Goal: Task Accomplishment & Management: Use online tool/utility

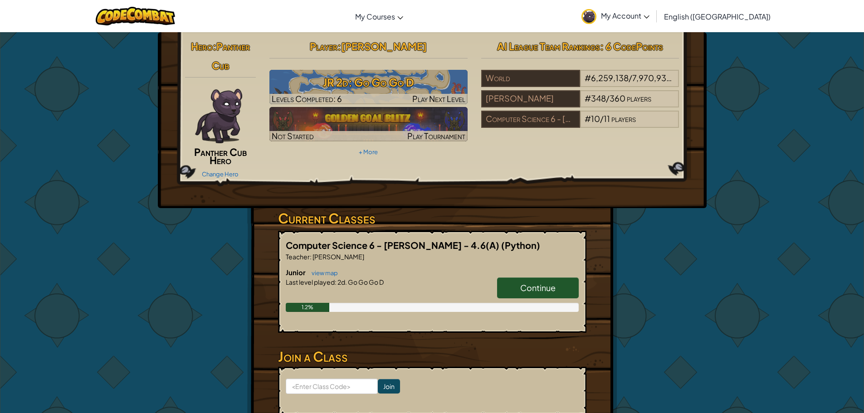
click at [558, 284] on link "Continue" at bounding box center [538, 287] width 82 height 21
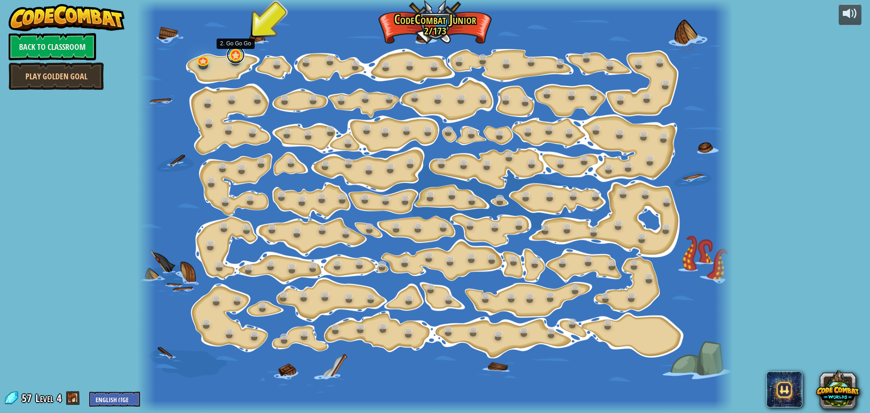
click at [243, 59] on link at bounding box center [236, 55] width 18 height 18
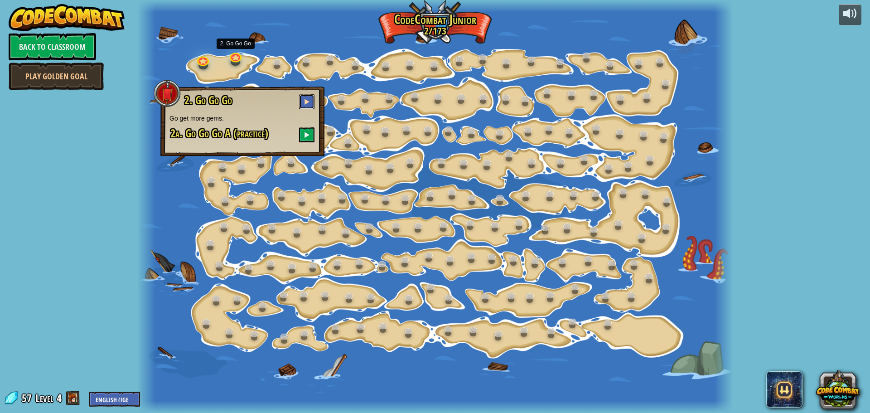
click at [310, 103] on span at bounding box center [307, 101] width 6 height 6
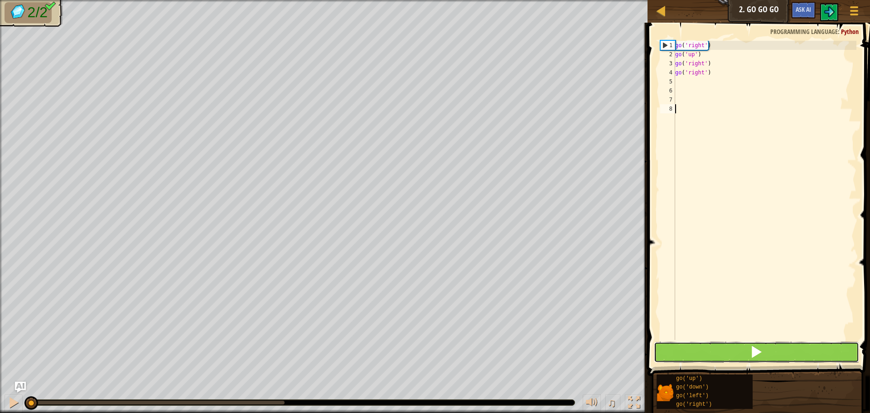
click at [770, 342] on button at bounding box center [756, 352] width 205 height 21
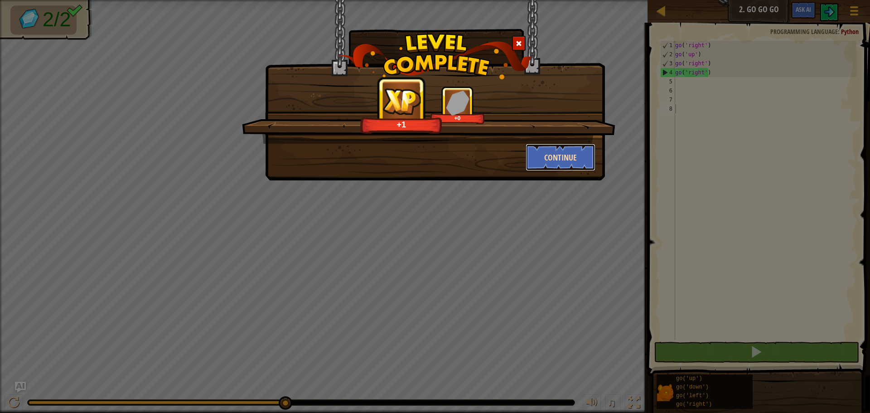
click at [562, 160] on button "Continue" at bounding box center [561, 157] width 70 height 27
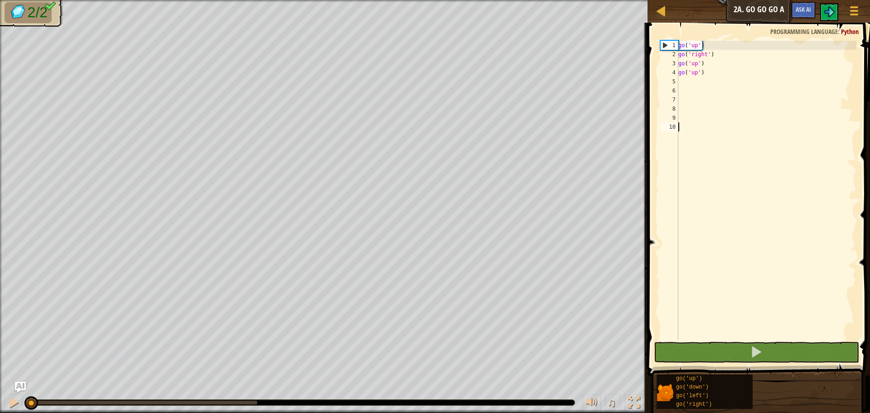
drag, startPoint x: 710, startPoint y: 330, endPoint x: 710, endPoint y: 340, distance: 10.4
click at [710, 340] on div "1 2 3 4 5 6 7 8 9 10 go ( 'up' ) go ( 'right' ) go ( 'up' ) go ( 'up' ) ההההההה…" at bounding box center [757, 217] width 225 height 380
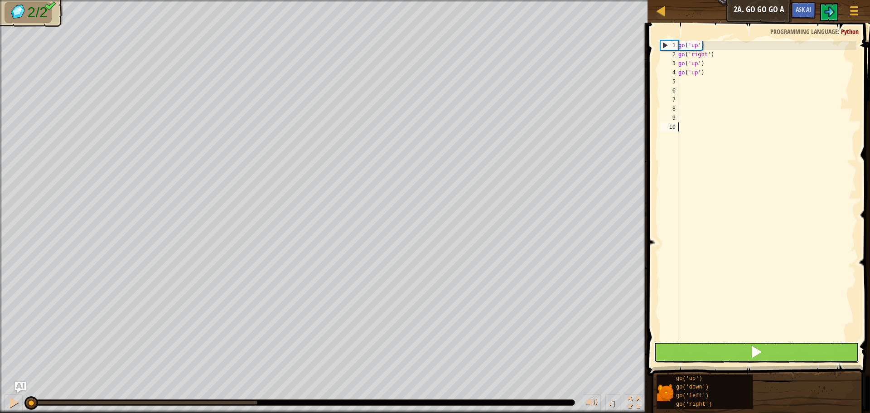
drag, startPoint x: 712, startPoint y: 343, endPoint x: 717, endPoint y: 342, distance: 5.1
click at [716, 342] on button at bounding box center [756, 352] width 205 height 21
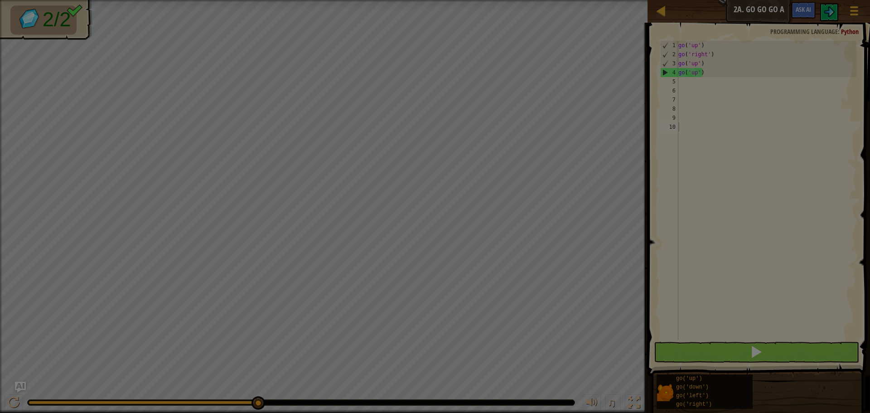
click at [713, 1] on body "Map Junior 2a. Go Go Go A Game Menu Ask AI 1 הההההההההההההההההההההההההההההההההה…" at bounding box center [435, 0] width 870 height 1
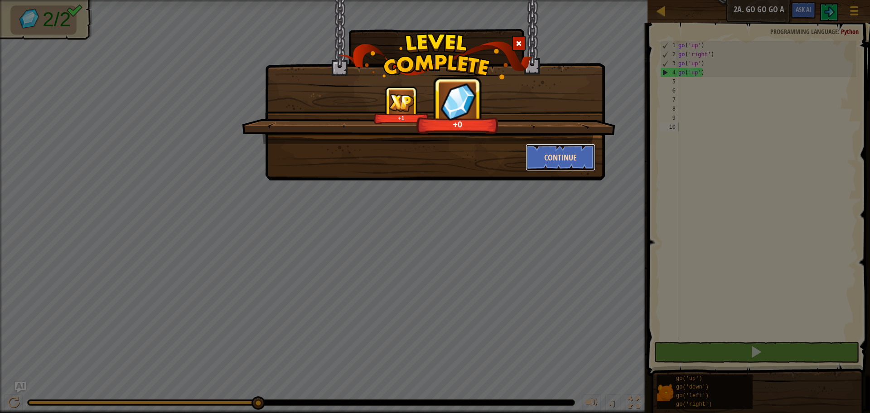
click at [530, 153] on button "Continue" at bounding box center [561, 157] width 70 height 27
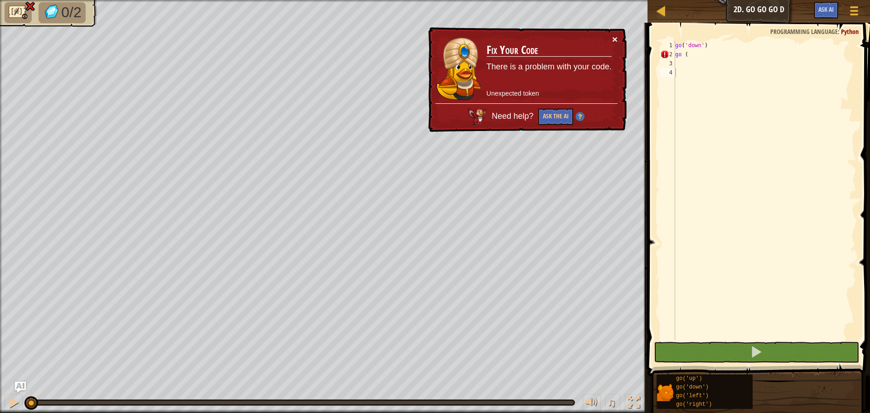
click at [616, 36] on button "×" at bounding box center [614, 39] width 5 height 10
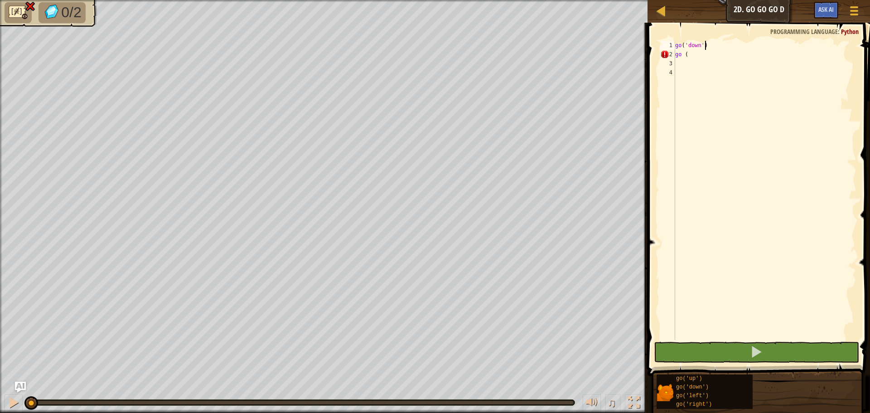
click at [714, 49] on div "go ( 'down' ) go (" at bounding box center [765, 199] width 183 height 317
click at [712, 55] on div "go ( 'down' ) go (" at bounding box center [765, 199] width 183 height 317
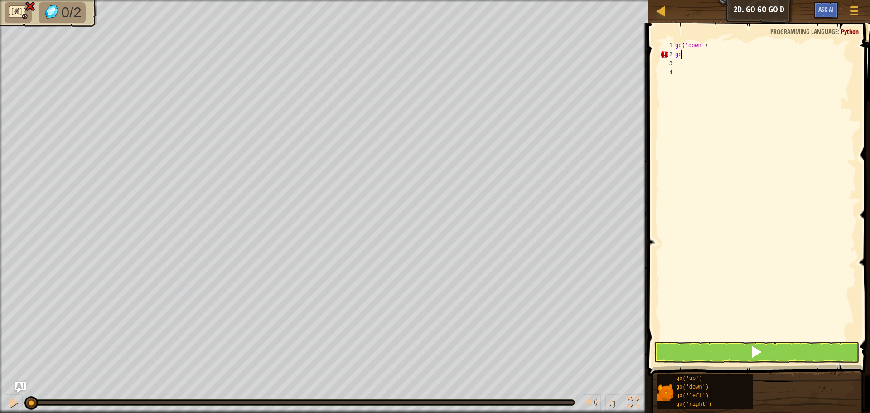
type textarea "g"
